Goal: Transaction & Acquisition: Book appointment/travel/reservation

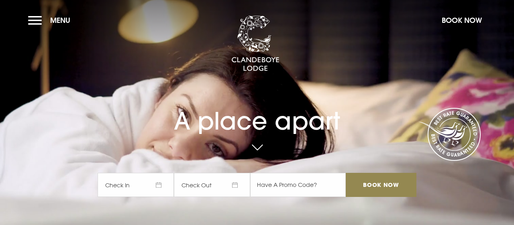
click at [158, 185] on span "Check In" at bounding box center [136, 185] width 76 height 24
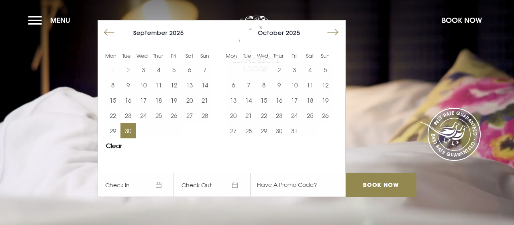
click at [127, 133] on button "30" at bounding box center [127, 130] width 15 height 15
click at [265, 69] on img at bounding box center [255, 44] width 48 height 56
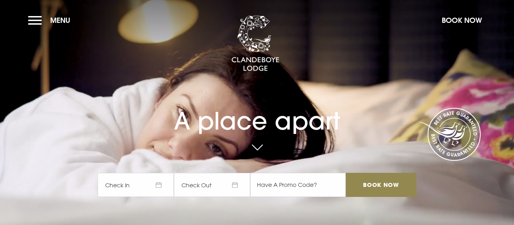
click at [158, 183] on span "Check In" at bounding box center [136, 185] width 76 height 24
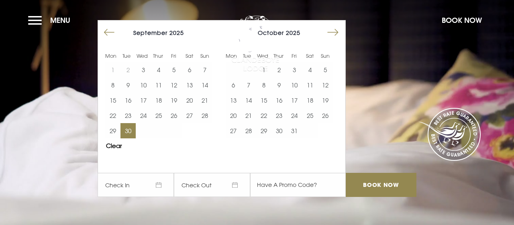
click at [127, 129] on button "30" at bounding box center [127, 130] width 15 height 15
click at [265, 70] on img at bounding box center [255, 44] width 48 height 56
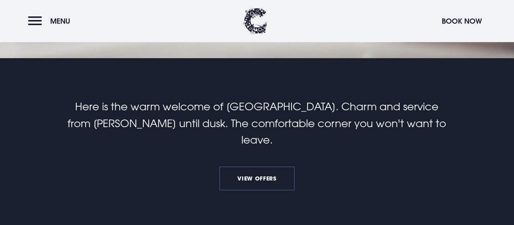
scroll to position [167, 0]
click at [255, 167] on link "View Offers" at bounding box center [256, 179] width 75 height 24
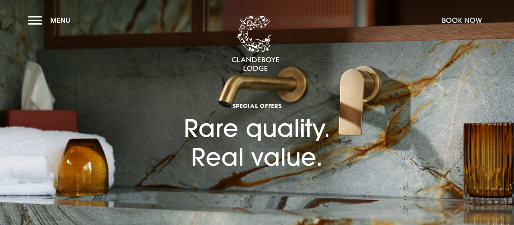
click at [465, 17] on button "Book Now" at bounding box center [462, 20] width 48 height 17
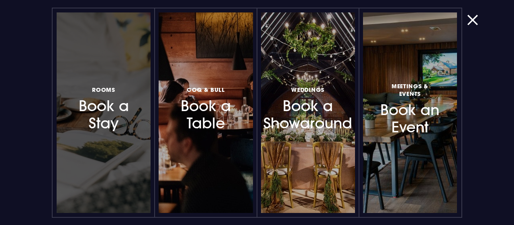
click at [96, 104] on h3 "Rooms Book a Stay" at bounding box center [103, 109] width 59 height 48
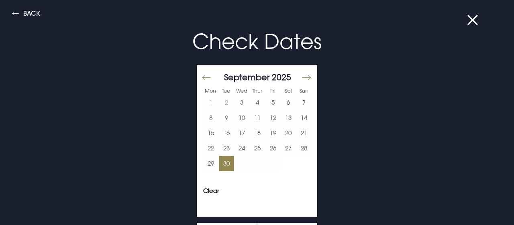
click at [228, 163] on button "30" at bounding box center [227, 163] width 16 height 15
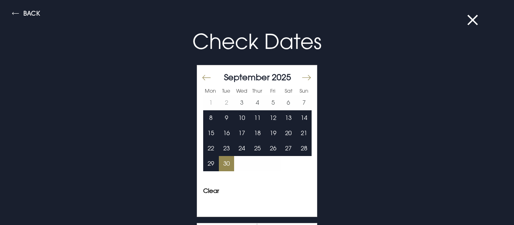
click at [310, 73] on button "Move forward to switch to the next month." at bounding box center [306, 77] width 10 height 17
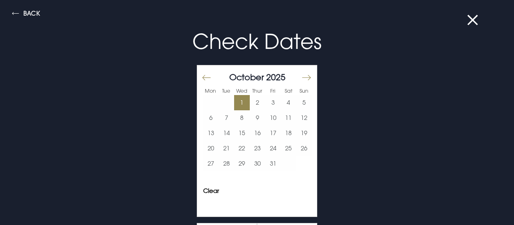
click at [245, 102] on button "1" at bounding box center [242, 102] width 16 height 15
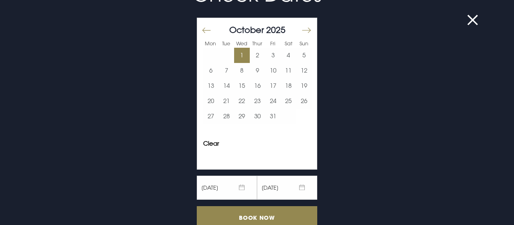
scroll to position [88, 0]
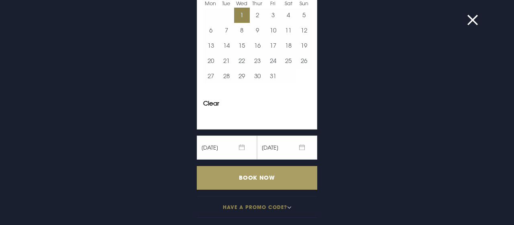
click at [259, 175] on input "Book Now" at bounding box center [257, 178] width 120 height 24
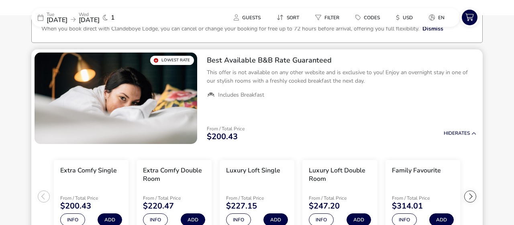
scroll to position [57, 0]
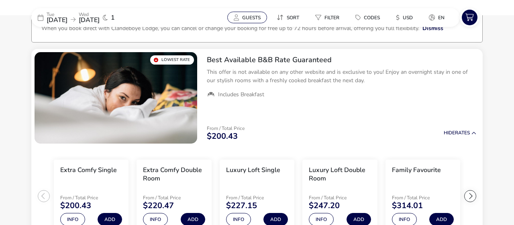
click at [247, 18] on span "Guests" at bounding box center [251, 17] width 18 height 6
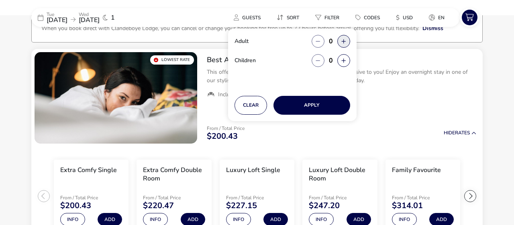
click at [341, 45] on button "button" at bounding box center [343, 41] width 13 height 13
click at [342, 45] on button "button" at bounding box center [343, 41] width 13 height 13
type input "2"
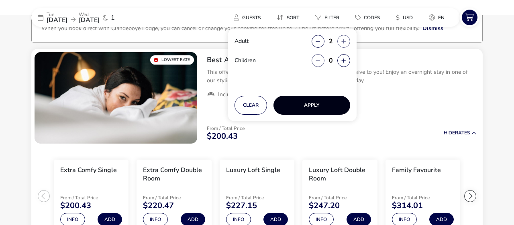
click at [320, 101] on button "Apply" at bounding box center [311, 105] width 77 height 19
